Goal: Find specific page/section

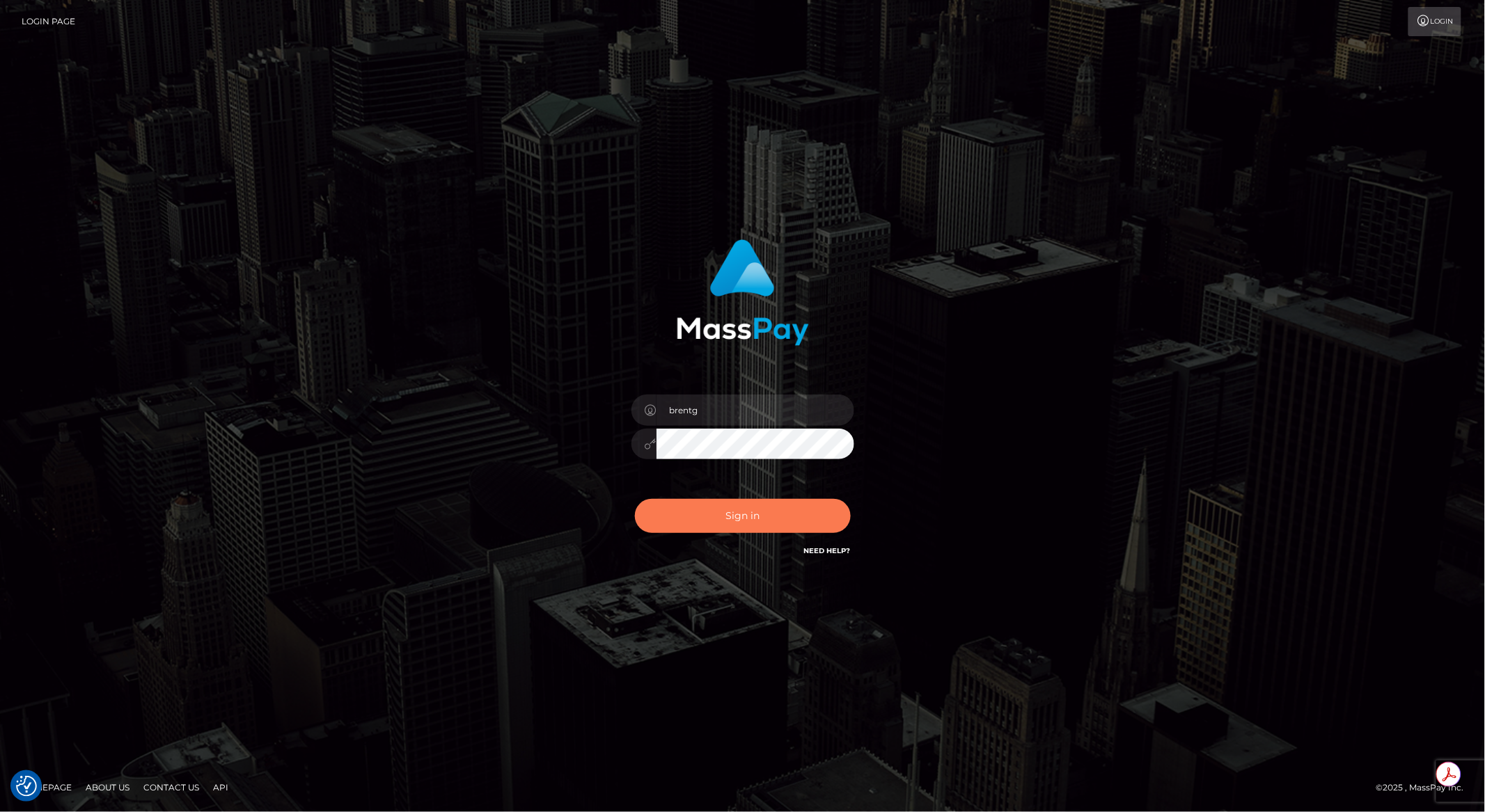
click at [721, 531] on button "Sign in" at bounding box center [743, 516] width 216 height 34
type input "brentg"
click at [726, 521] on button "Sign in" at bounding box center [743, 516] width 216 height 34
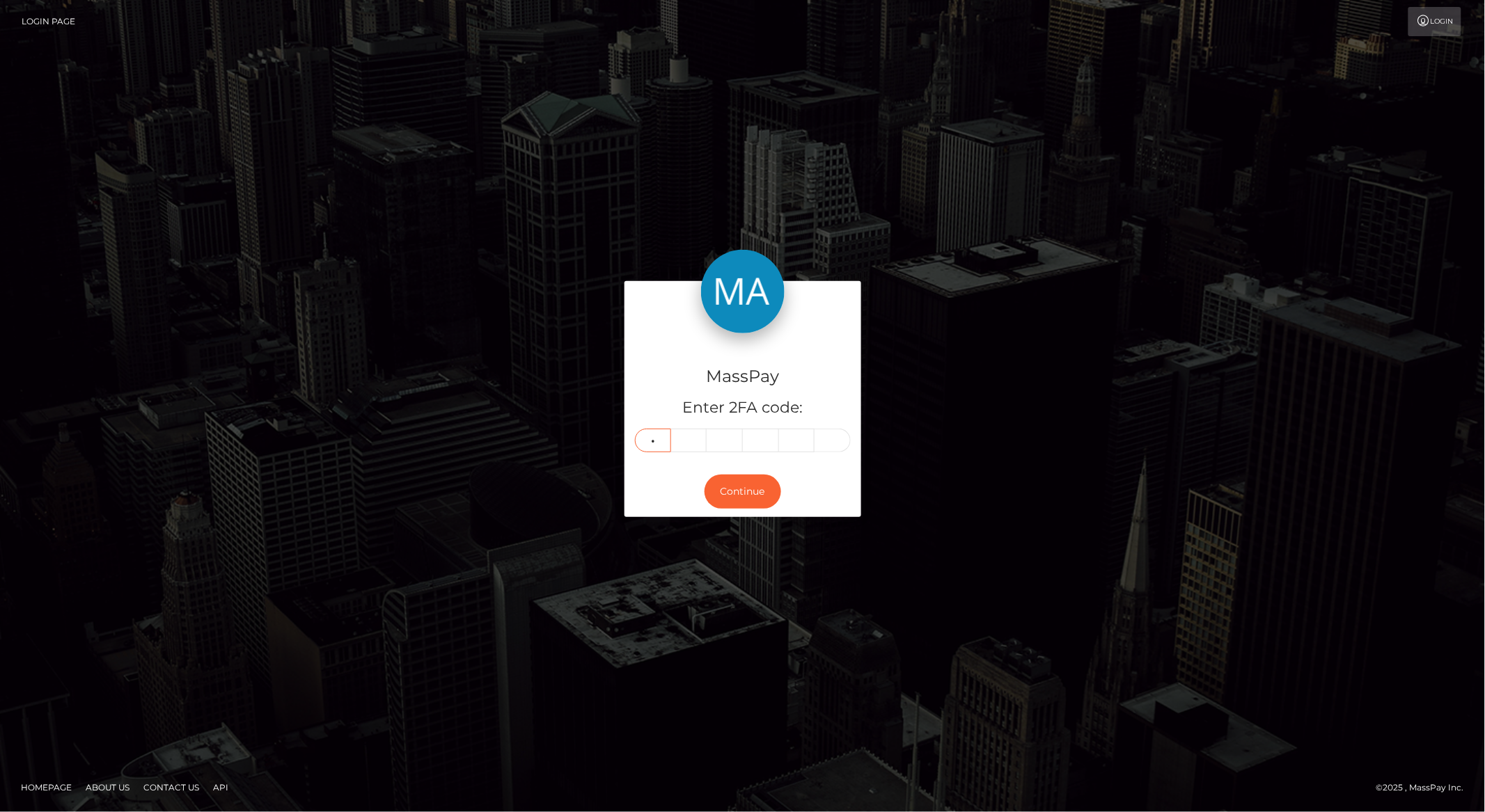
type input "7"
type input "3"
type input "0"
type input "5"
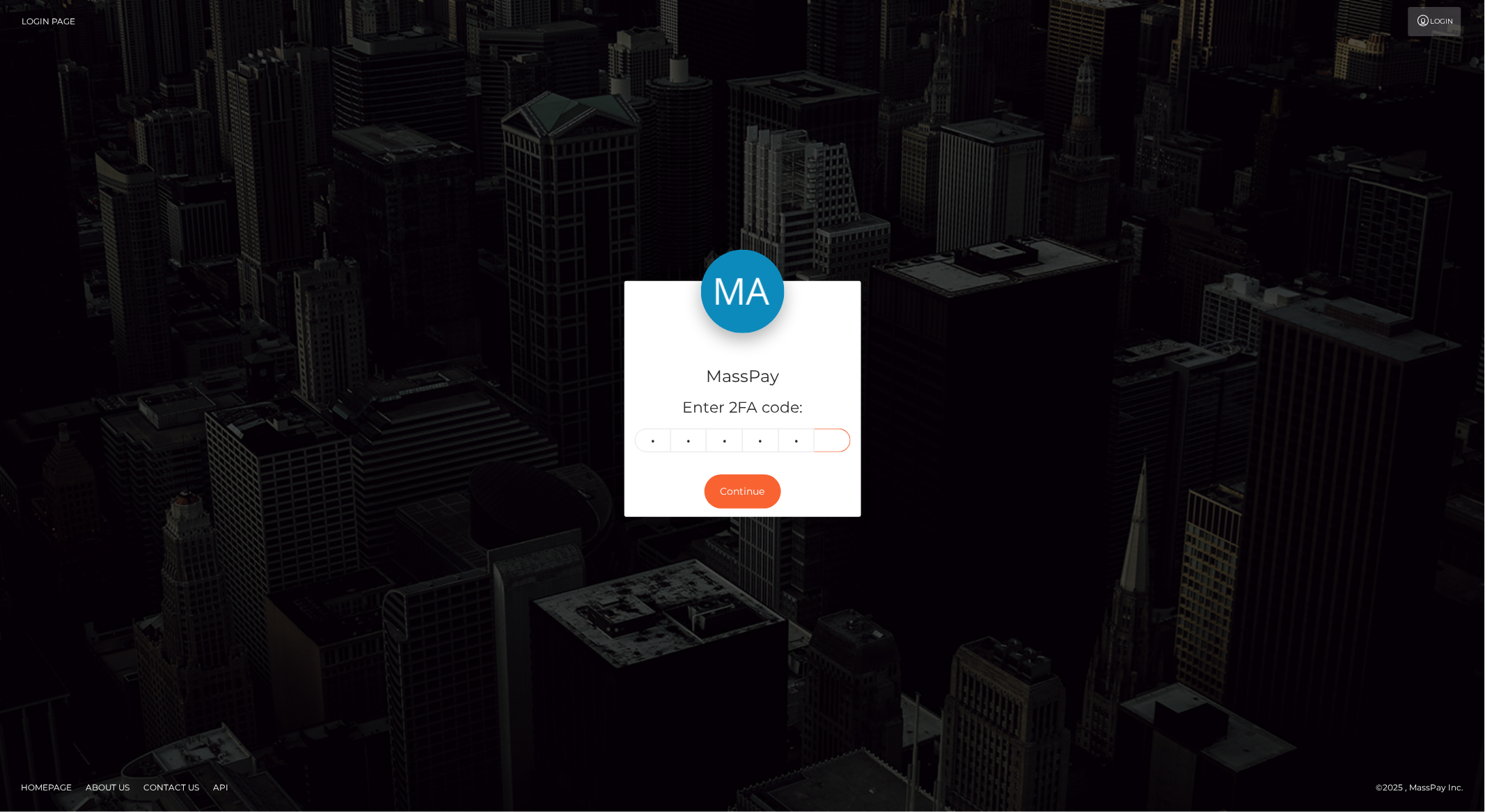
type input "1"
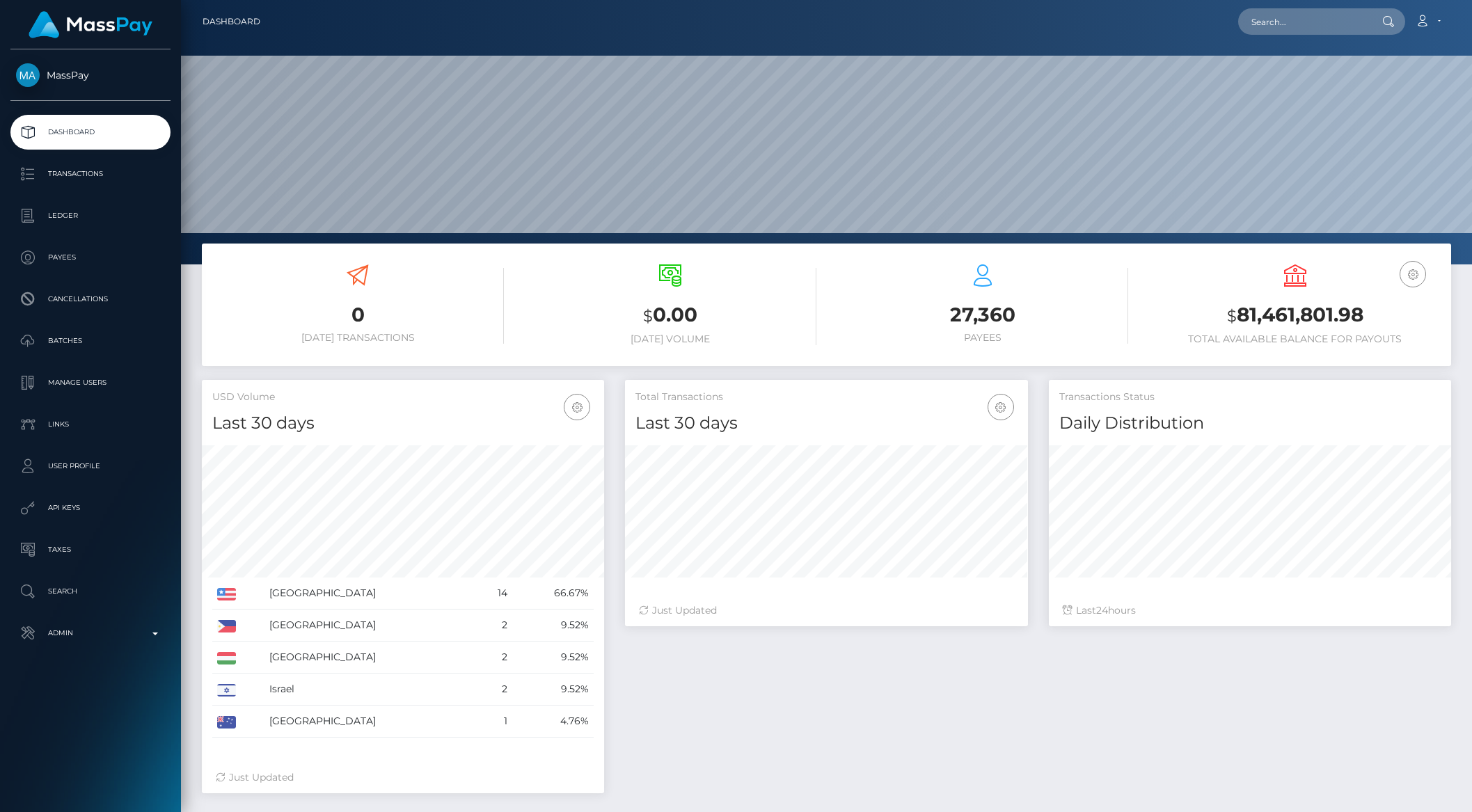
scroll to position [246, 402]
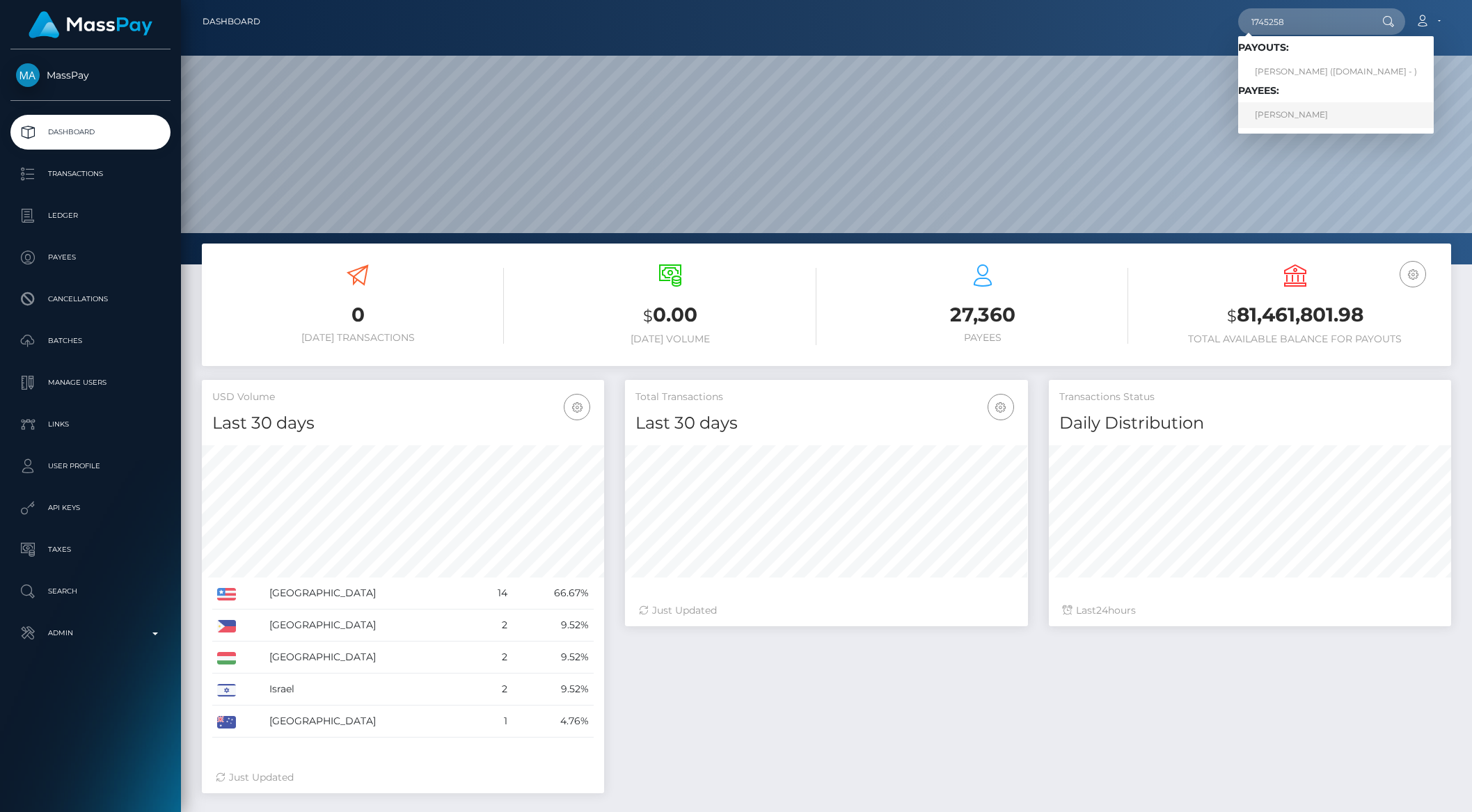
type input "1745258"
click at [1303, 110] on link "HORATIO BANCROFT WILLIAMS" at bounding box center [1336, 115] width 196 height 25
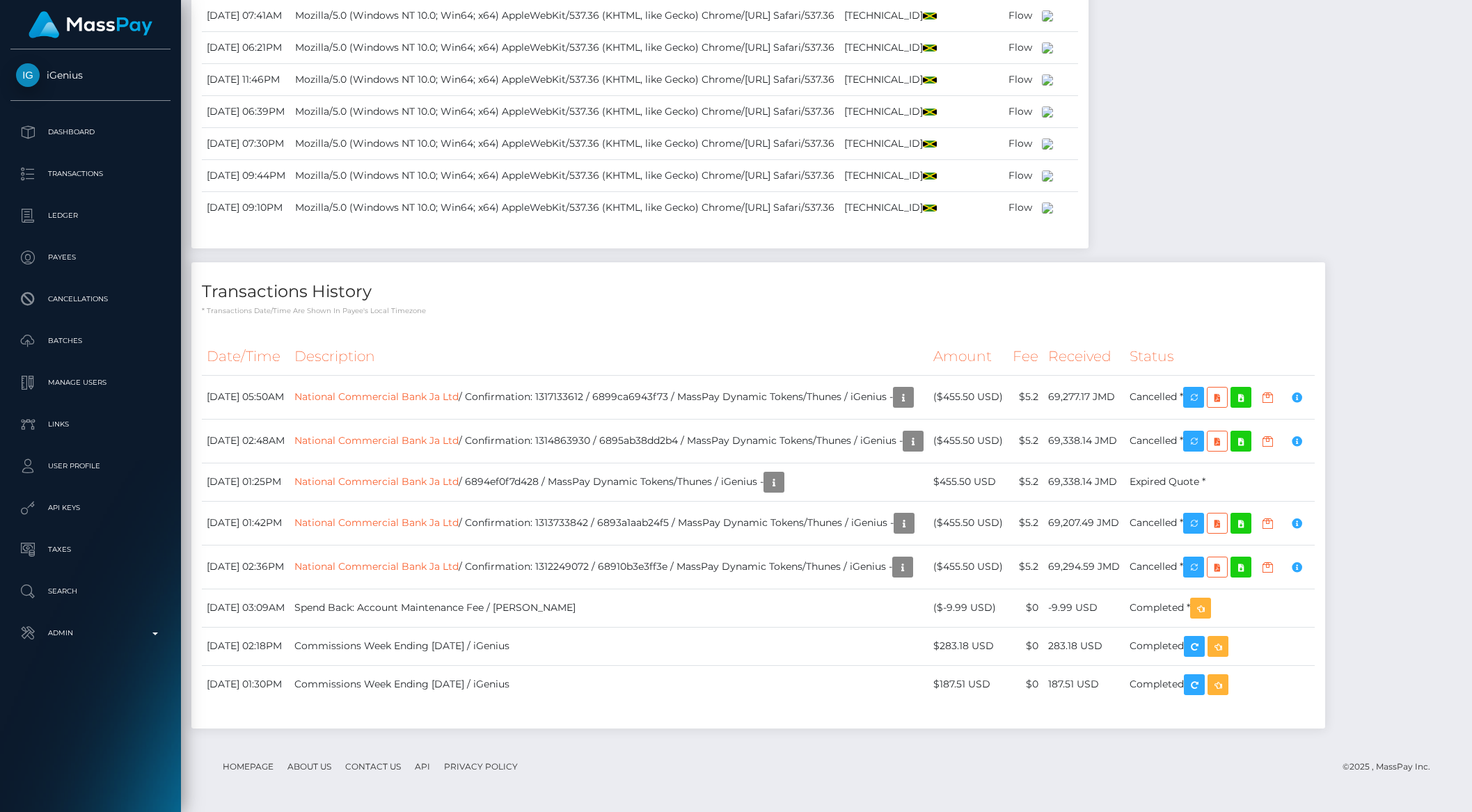
scroll to position [167, 402]
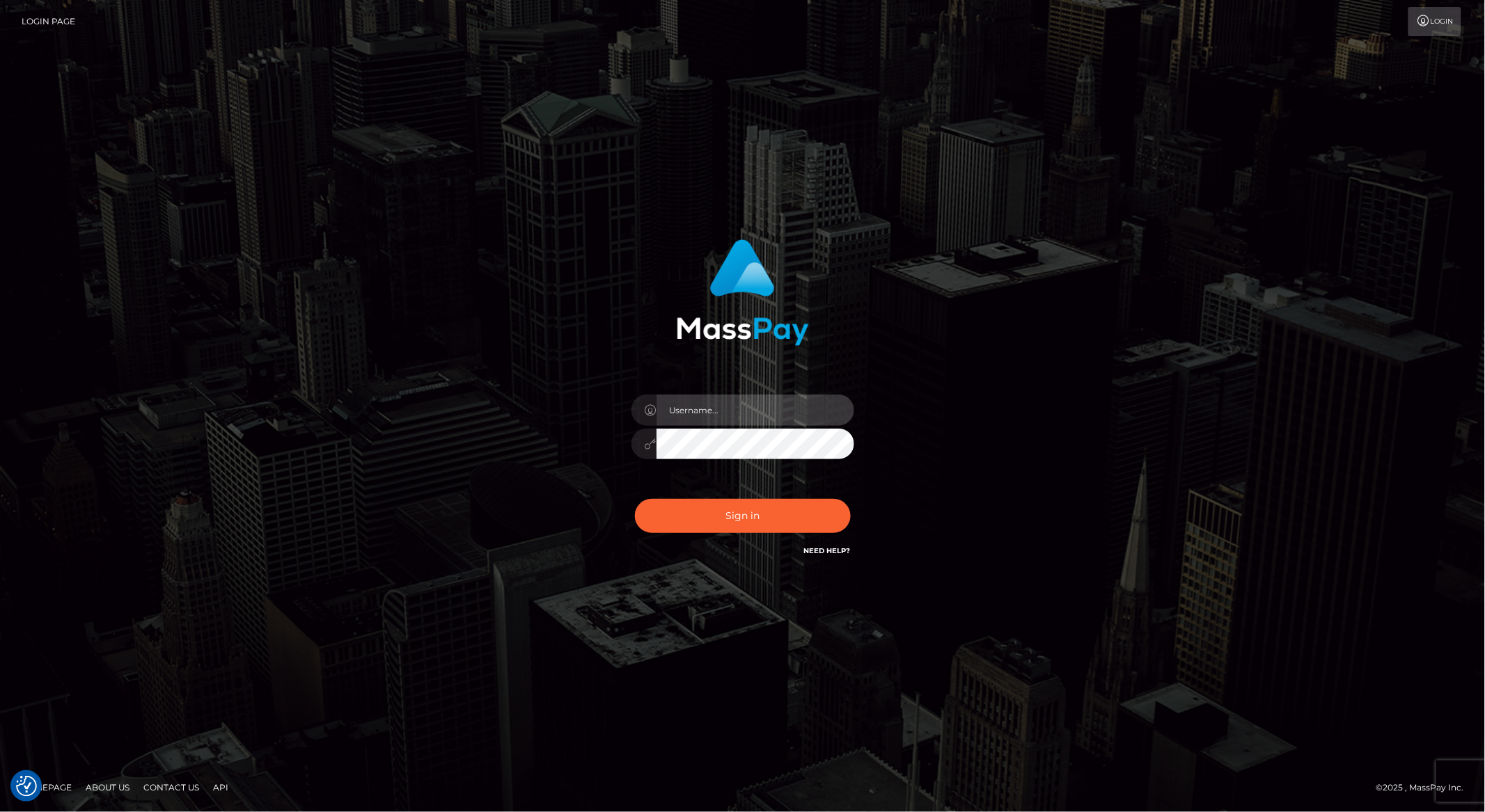
type input "brentg"
